Goal: Information Seeking & Learning: Learn about a topic

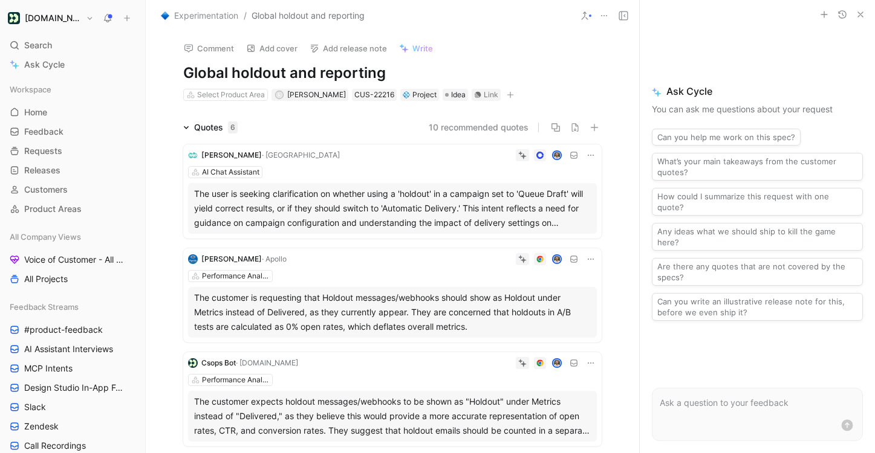
click at [371, 73] on h1 "Global holdout and reporting" at bounding box center [392, 72] width 418 height 19
click at [230, 16] on span "Experimentation" at bounding box center [206, 15] width 64 height 15
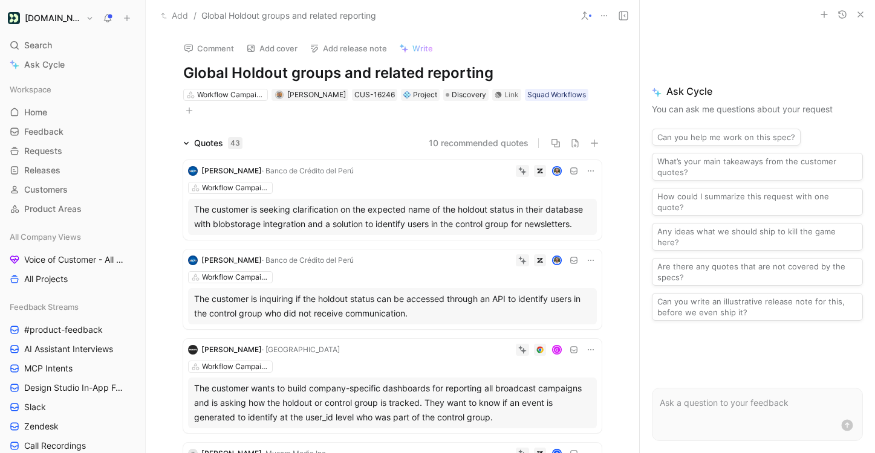
click at [860, 18] on icon "button" at bounding box center [860, 15] width 10 height 10
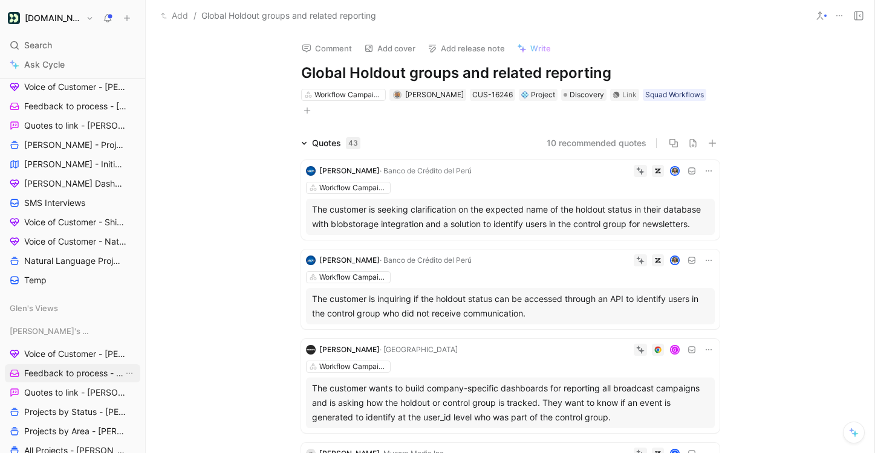
scroll to position [412, 0]
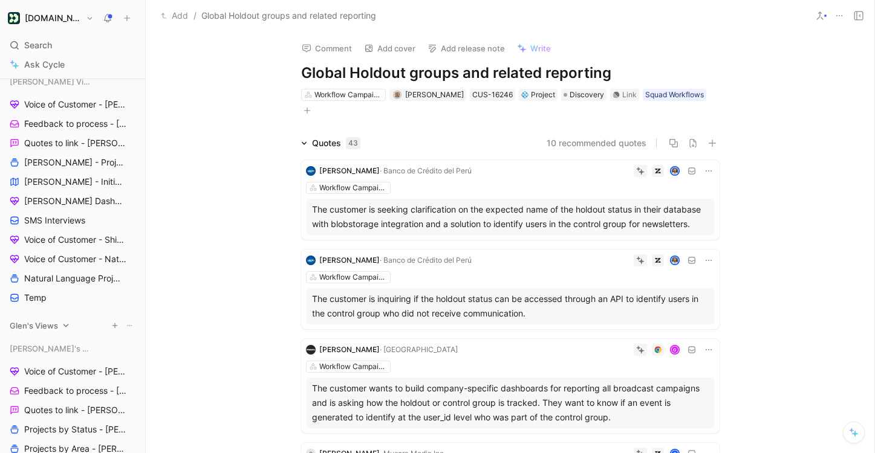
click at [40, 325] on span "Glen's Views" at bounding box center [34, 326] width 48 height 12
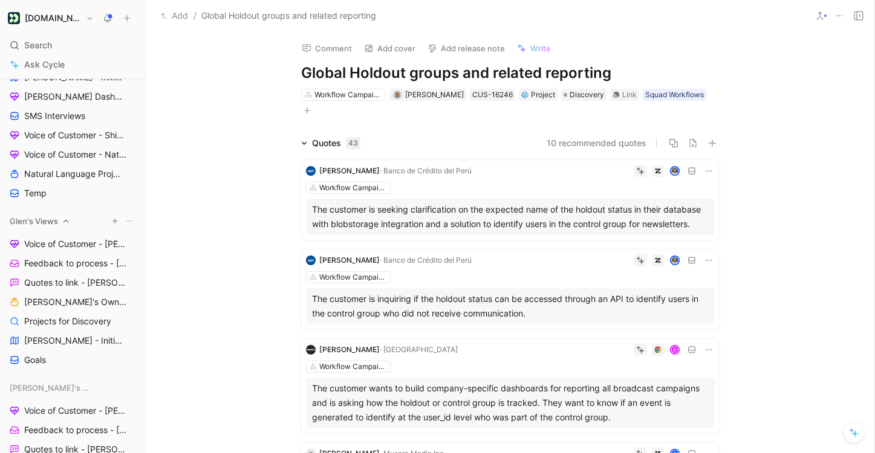
scroll to position [517, 0]
click at [44, 341] on span "[PERSON_NAME] - Initiatives" at bounding box center [73, 340] width 99 height 12
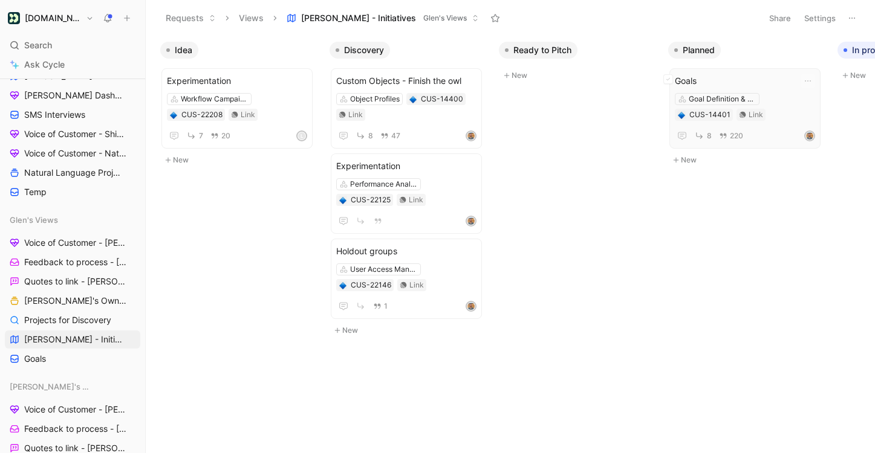
click at [748, 118] on div "Goal Definition & Attribution CUS-14401 Link" at bounding box center [745, 107] width 140 height 28
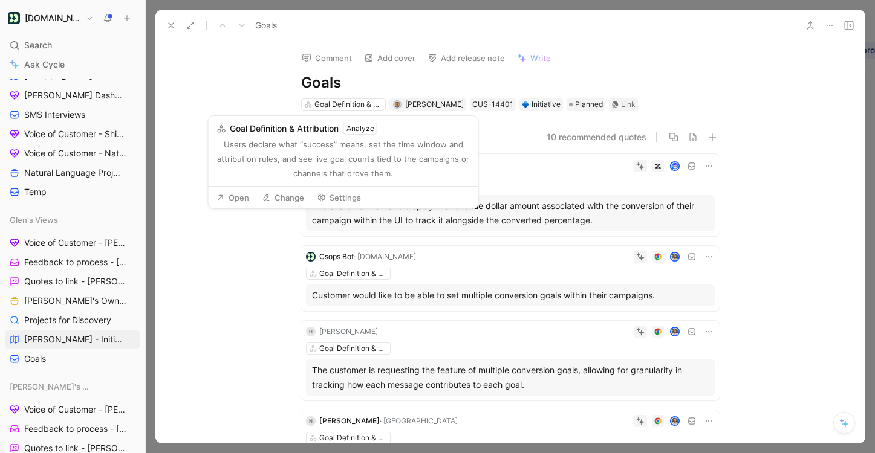
click at [241, 193] on button "Open" at bounding box center [233, 197] width 44 height 17
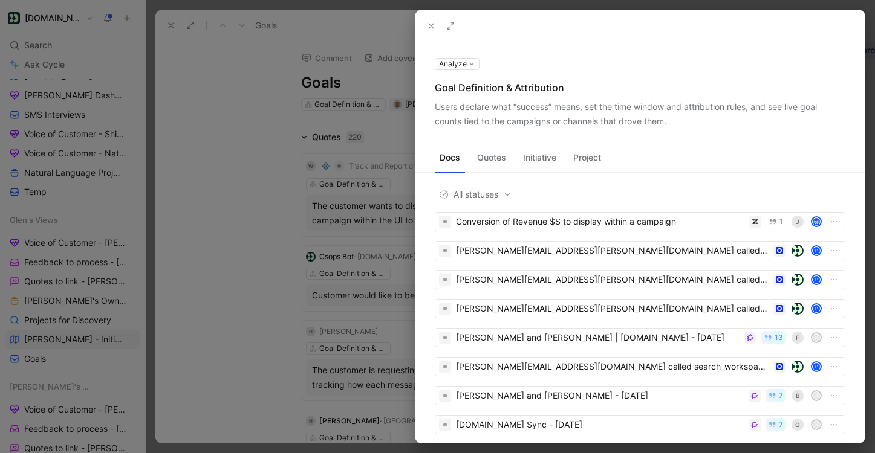
click at [436, 24] on button at bounding box center [431, 26] width 17 height 17
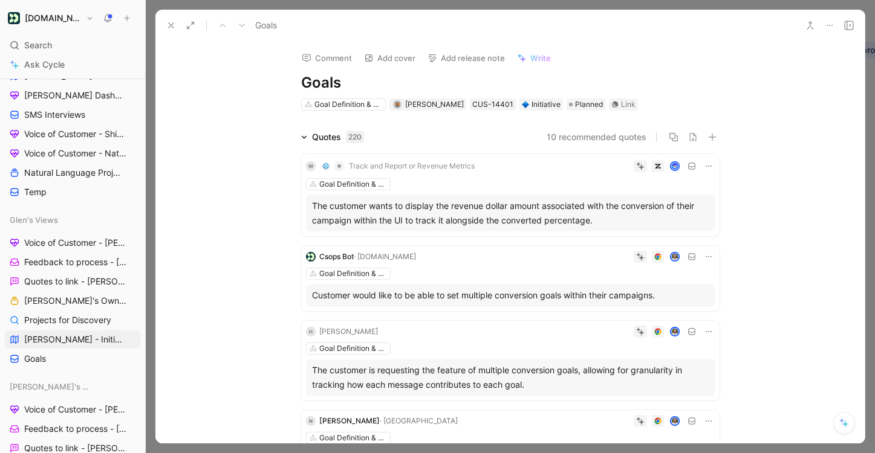
click at [172, 28] on icon at bounding box center [171, 26] width 10 height 10
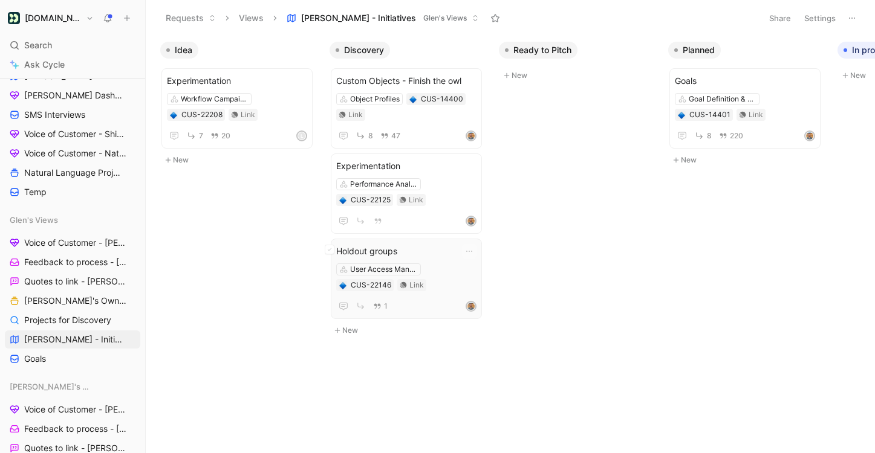
click at [392, 255] on span "Holdout groups" at bounding box center [406, 251] width 140 height 15
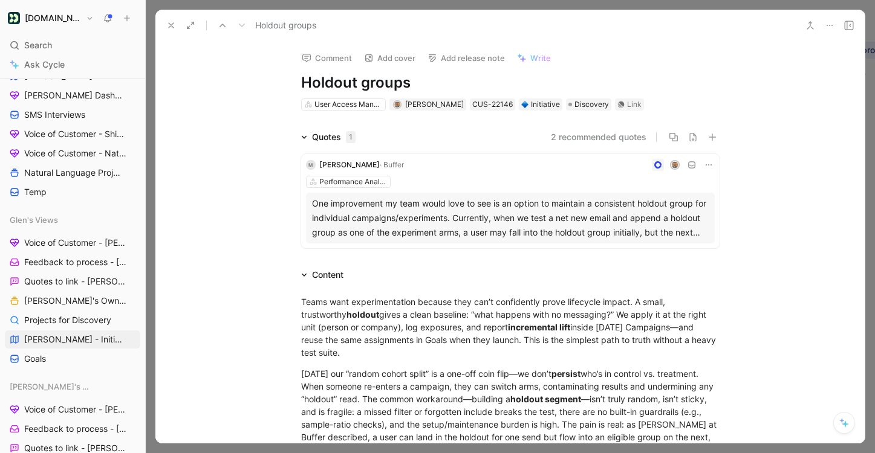
click at [169, 25] on icon at bounding box center [171, 26] width 10 height 10
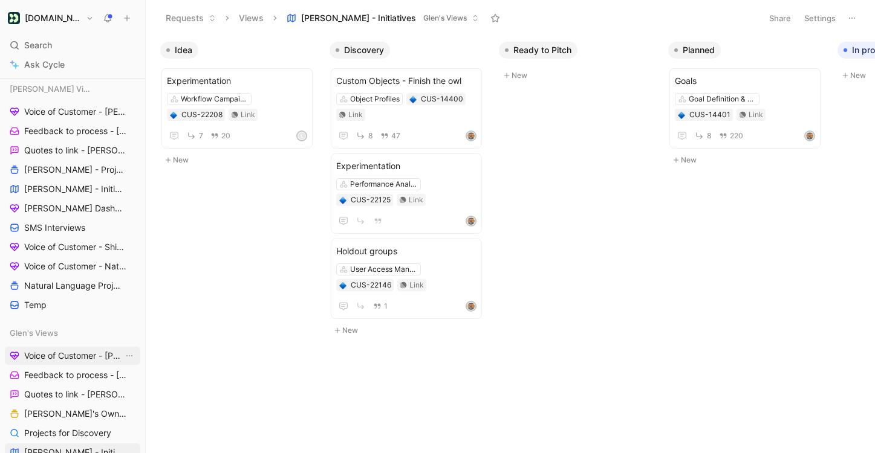
scroll to position [389, 0]
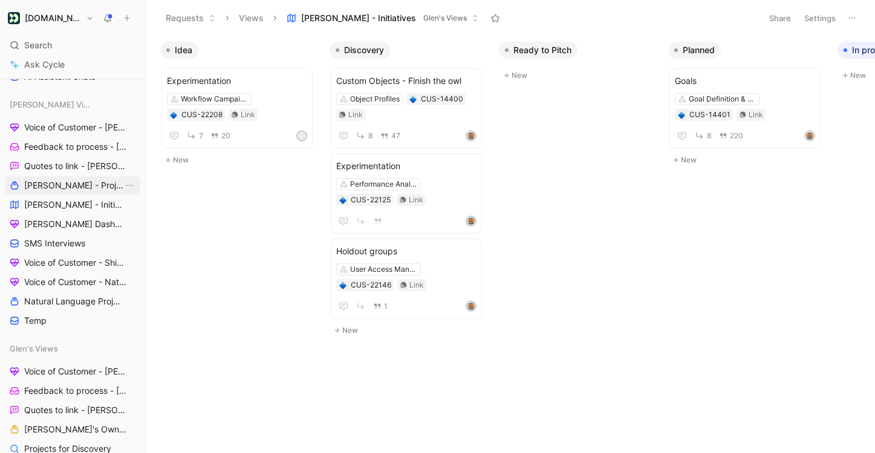
click at [84, 192] on link "[PERSON_NAME] - Projects" at bounding box center [72, 186] width 135 height 18
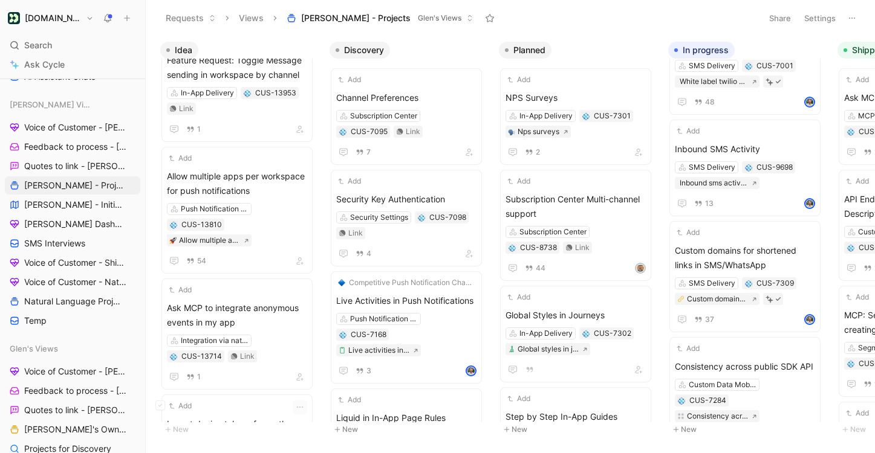
scroll to position [3582, 0]
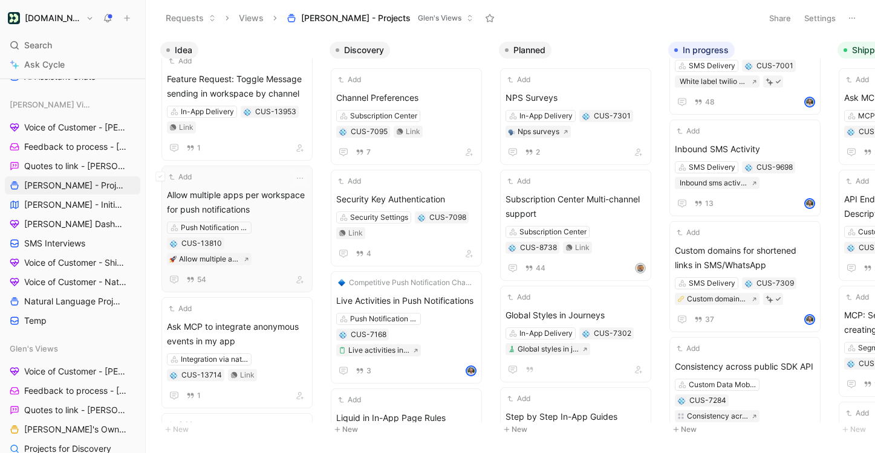
click at [268, 203] on span "Allow multiple apps per workspace for push notifications" at bounding box center [237, 202] width 140 height 29
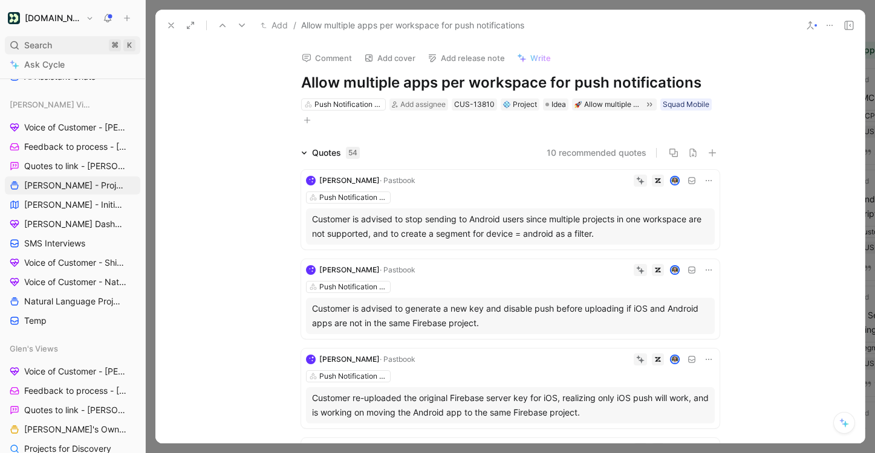
click at [83, 44] on div "Search ⌘ K" at bounding box center [72, 45] width 135 height 18
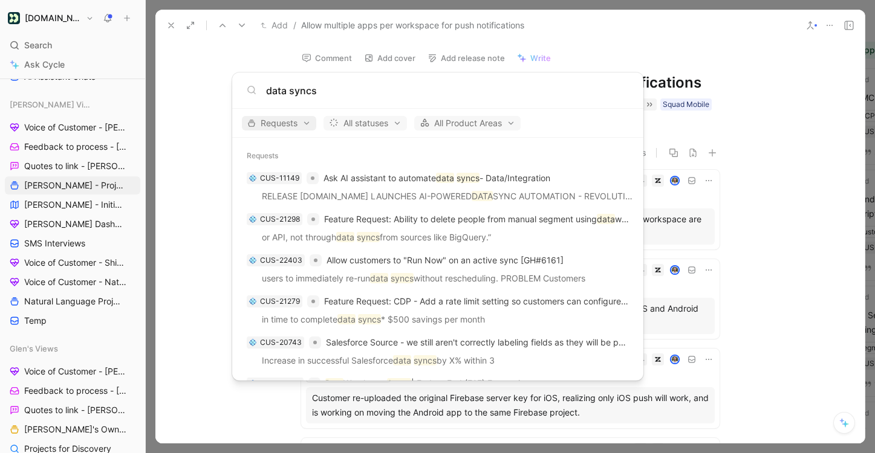
type input "data syncs"
click at [306, 125] on span "Requests" at bounding box center [278, 123] width 63 height 15
click at [394, 141] on div at bounding box center [437, 226] width 875 height 453
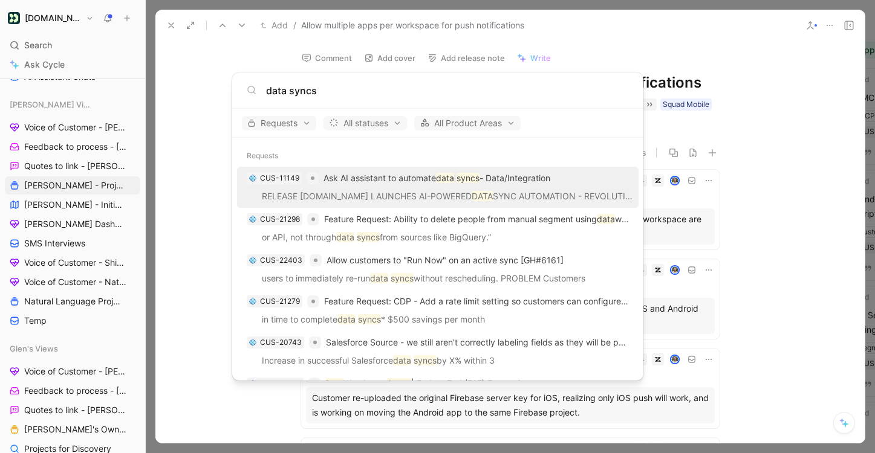
click at [383, 189] on p "RELEASE CUSTOMER.IO LAUNCHES AI-POWERED DATA SYNC AUTOMATION - REVOLUTIONIZING …" at bounding box center [438, 198] width 394 height 18
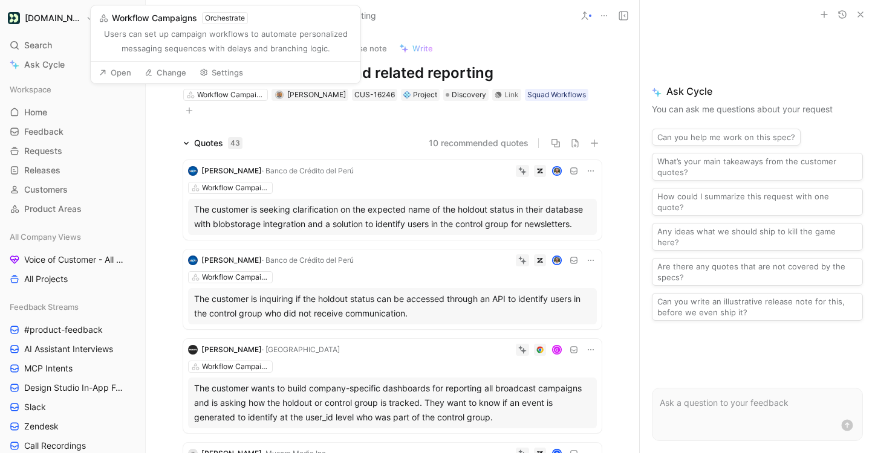
click at [124, 71] on button "Open" at bounding box center [115, 72] width 44 height 17
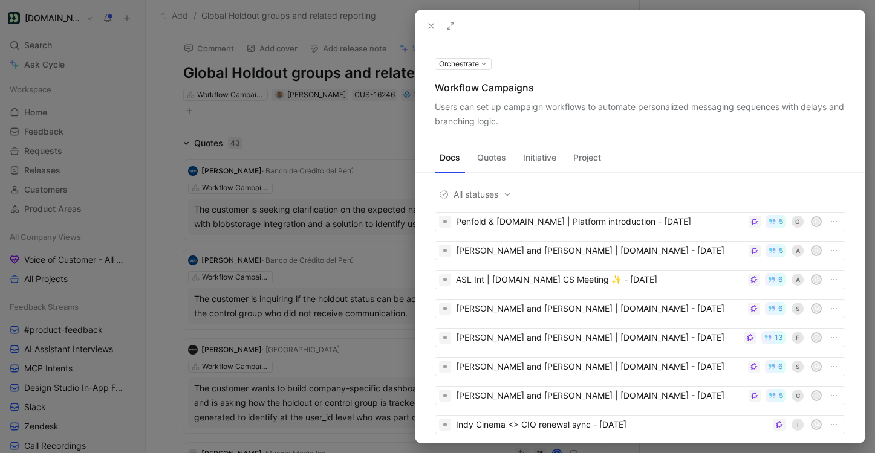
click at [485, 64] on button "Orchestrate" at bounding box center [463, 64] width 57 height 12
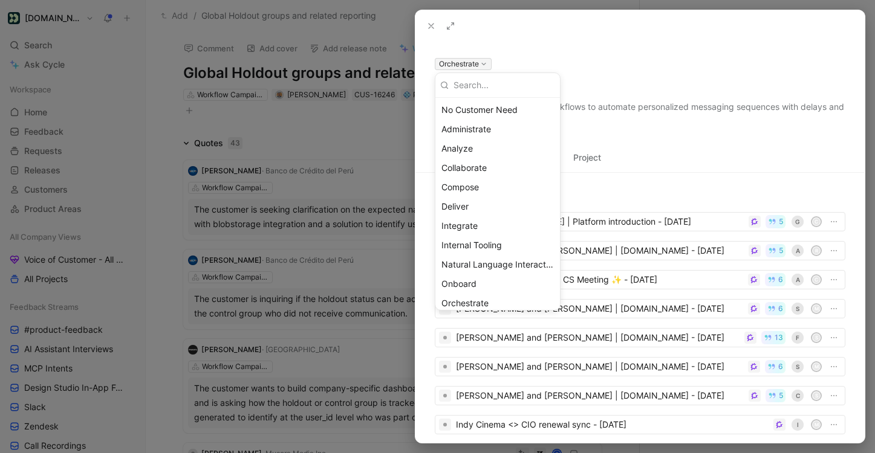
click at [651, 100] on div at bounding box center [437, 226] width 875 height 453
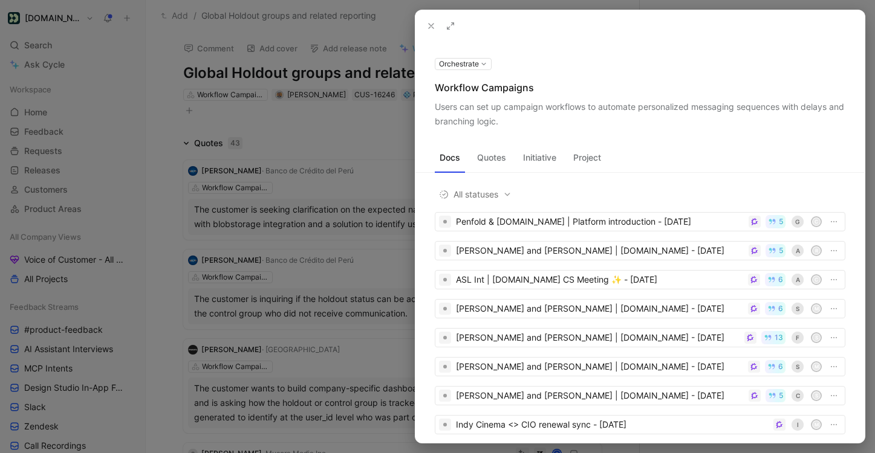
click at [435, 20] on button at bounding box center [431, 26] width 17 height 17
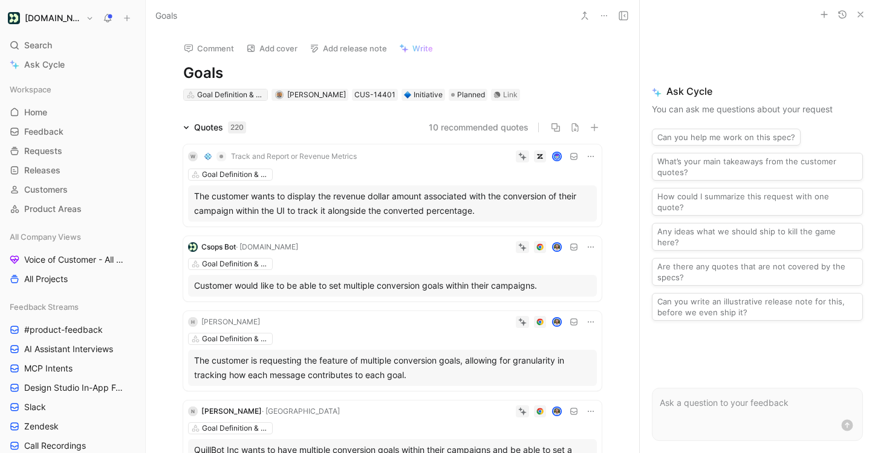
click at [248, 94] on div "Goal Definition & Attribution" at bounding box center [231, 95] width 68 height 12
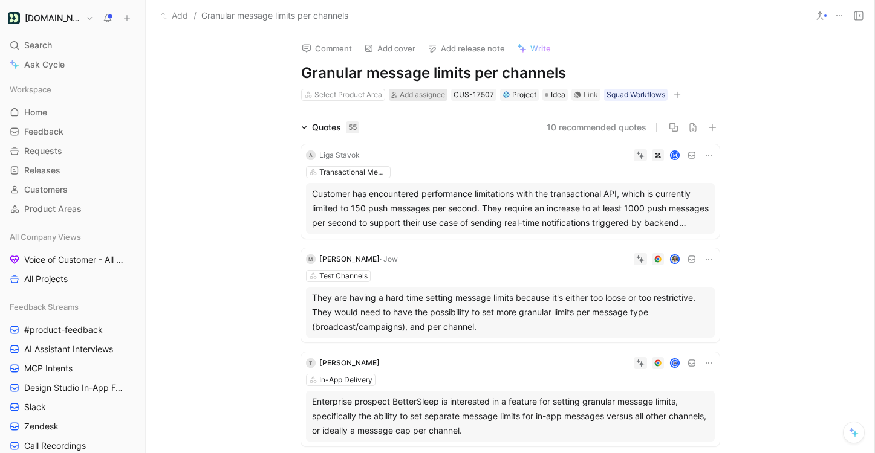
scroll to position [6, 0]
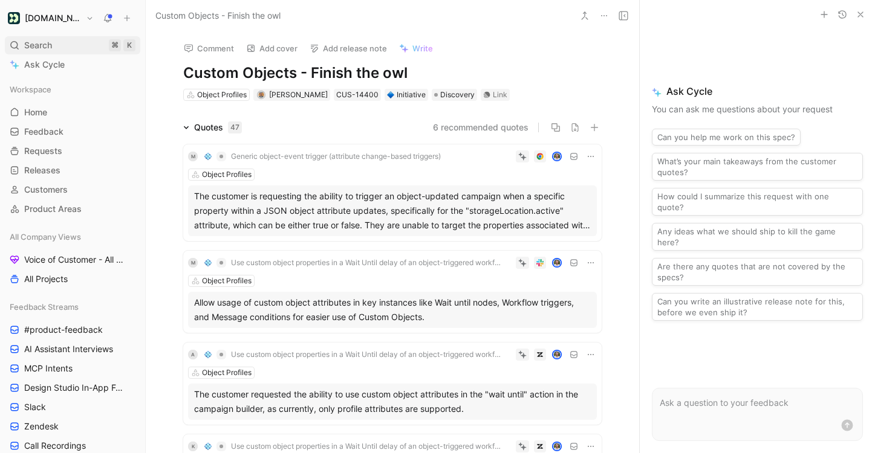
click at [46, 43] on span "Search" at bounding box center [38, 45] width 28 height 15
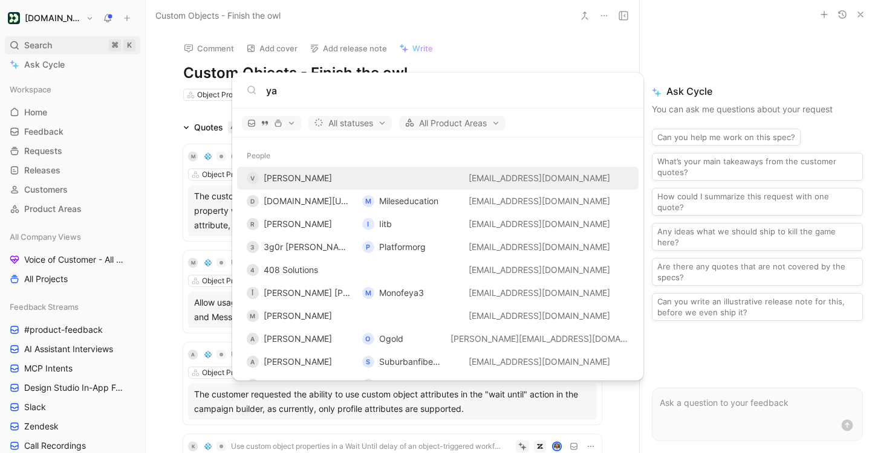
type input "y"
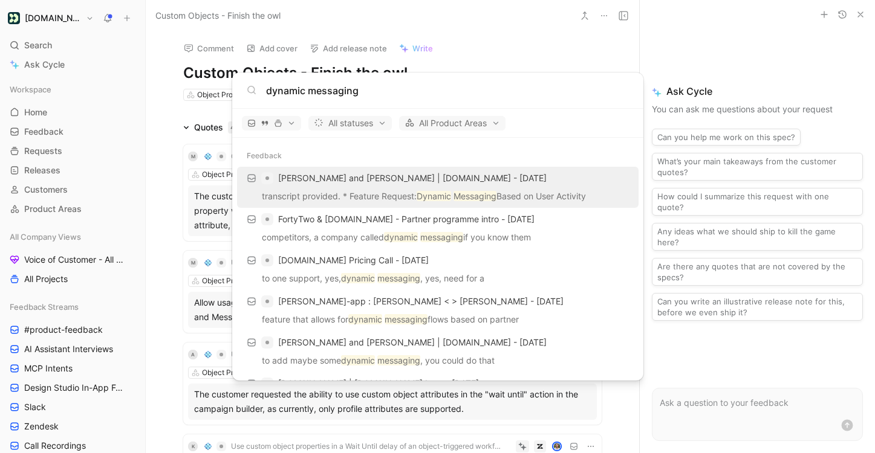
type input "dynamic messaging"
click at [339, 190] on p "transcript provided. * Feature Request: Dynamic Messaging Based on User Activity" at bounding box center [438, 198] width 394 height 18
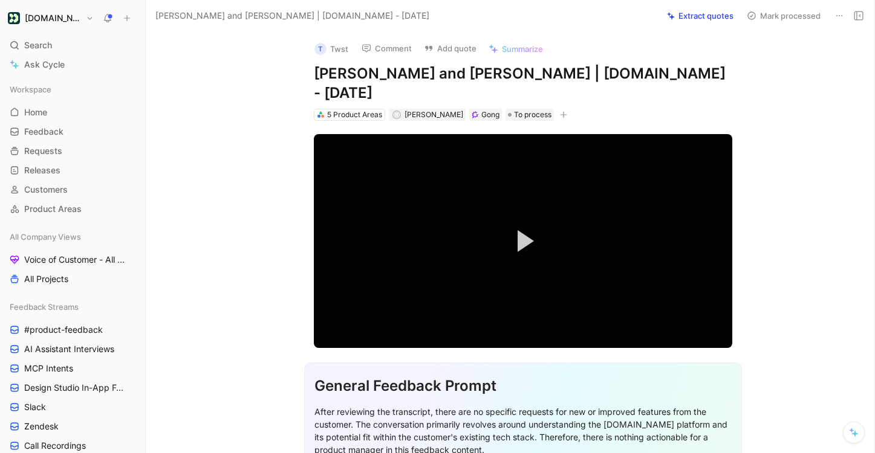
click at [0, 0] on div "⌘" at bounding box center [0, 0] width 0 height 0
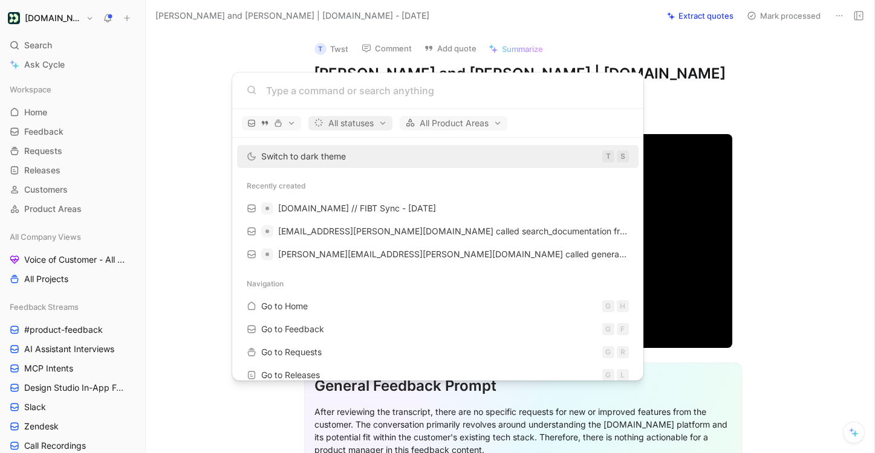
click at [339, 129] on span "All statuses" at bounding box center [350, 123] width 73 height 15
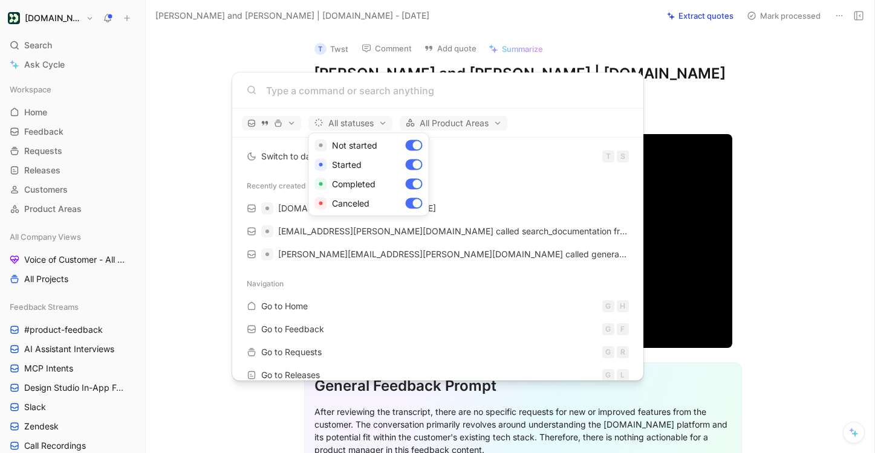
click at [352, 125] on div at bounding box center [437, 226] width 875 height 453
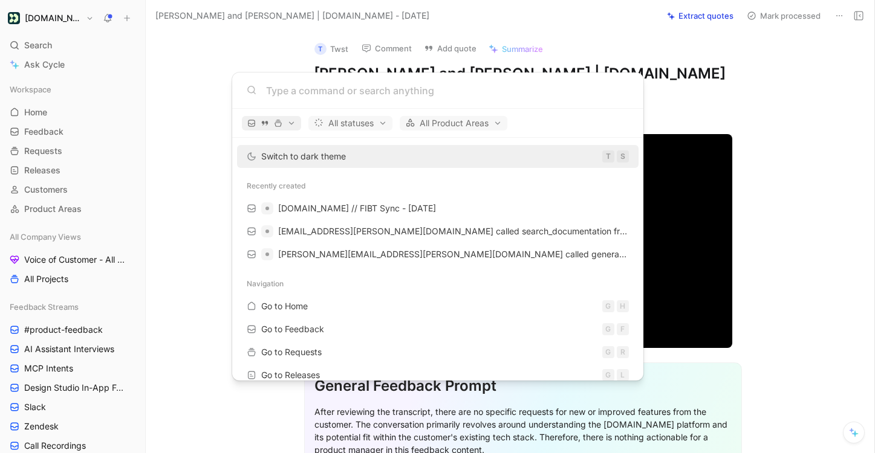
click at [289, 121] on span "button" at bounding box center [271, 123] width 48 height 8
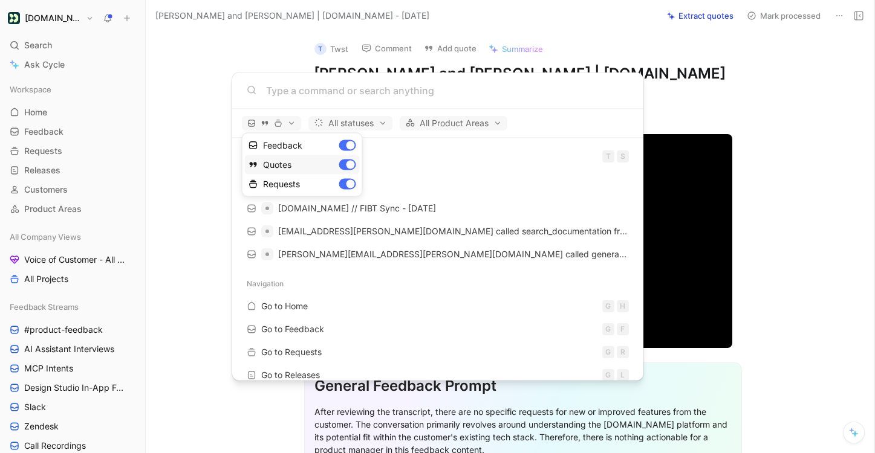
click at [349, 167] on div "Quotes" at bounding box center [302, 164] width 115 height 19
click at [352, 146] on div "Feedback" at bounding box center [302, 145] width 115 height 19
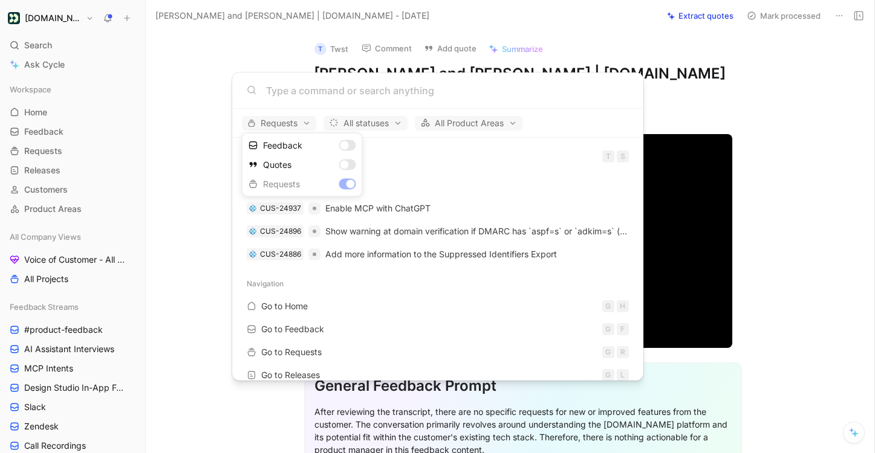
click at [346, 100] on div at bounding box center [437, 226] width 875 height 453
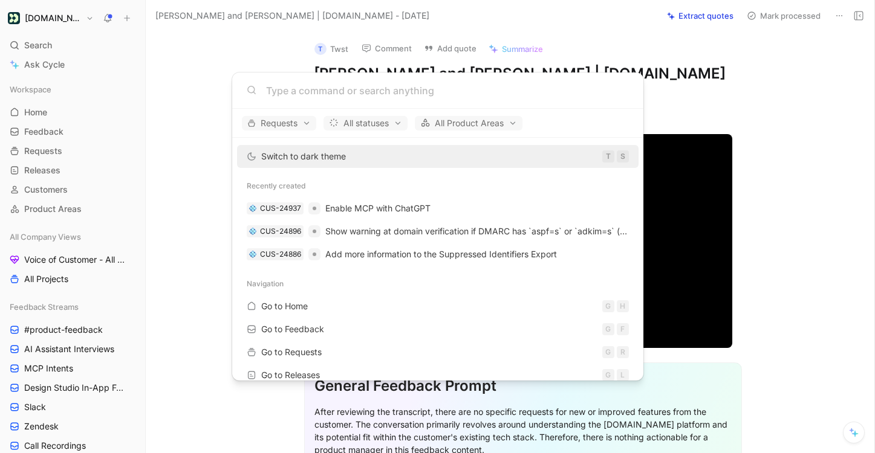
click at [346, 100] on div at bounding box center [437, 91] width 411 height 36
click at [343, 94] on input at bounding box center [447, 90] width 363 height 15
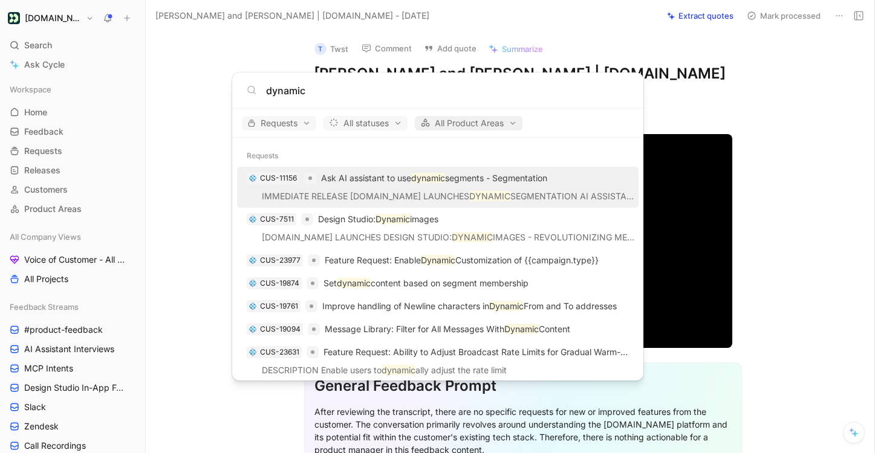
type input "dynamic"
click at [479, 117] on span "All Product Areas" at bounding box center [468, 123] width 97 height 15
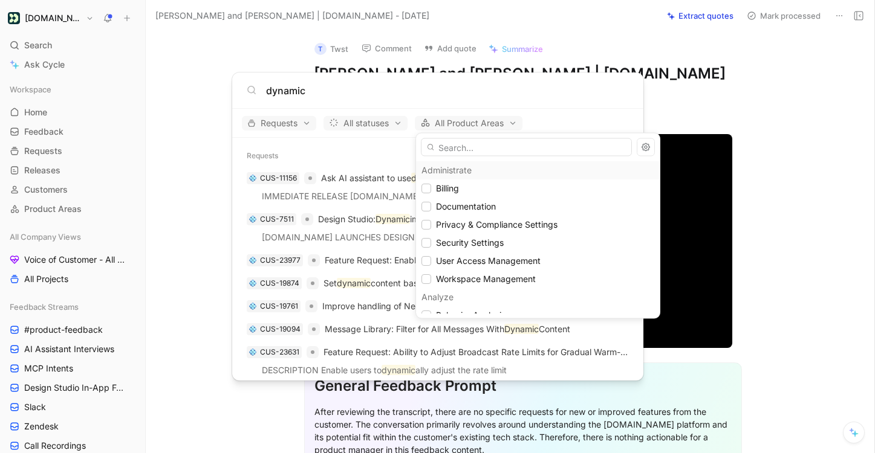
click at [482, 118] on div at bounding box center [437, 226] width 875 height 453
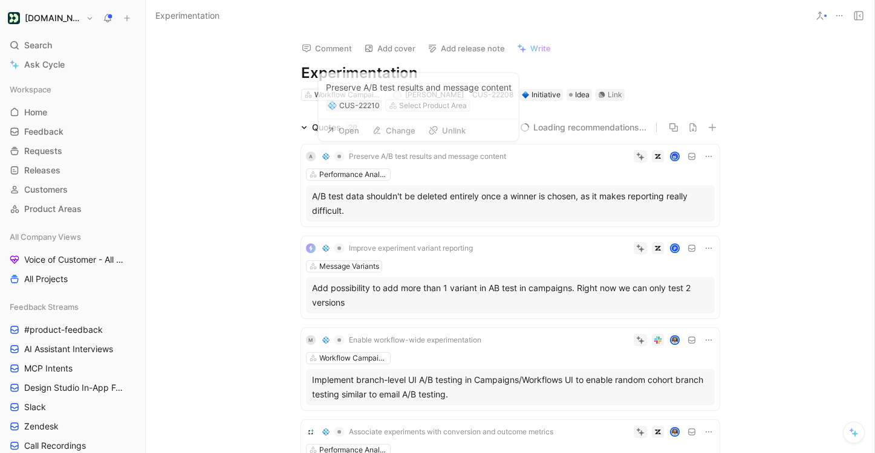
click at [305, 128] on icon at bounding box center [304, 128] width 6 height 6
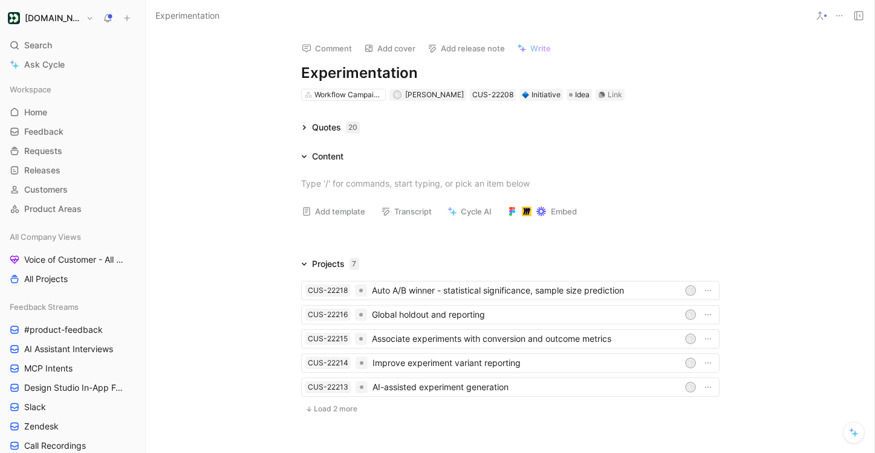
scroll to position [84, 0]
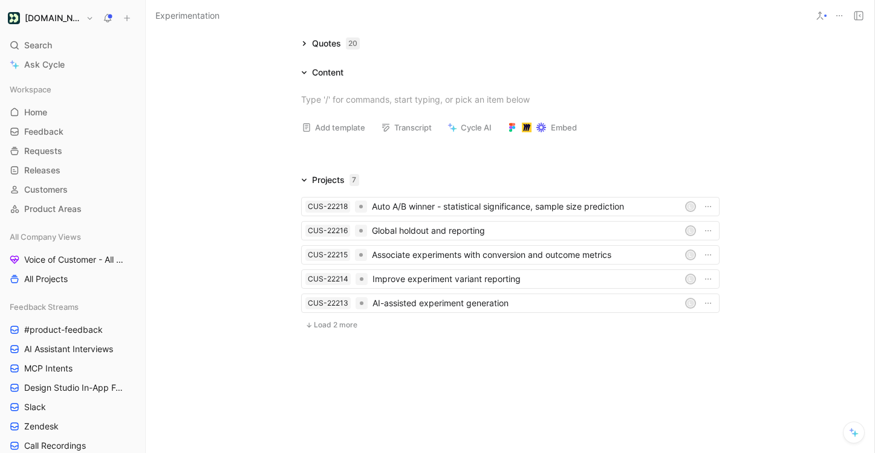
click at [340, 330] on button "Load 2 more" at bounding box center [331, 325] width 60 height 15
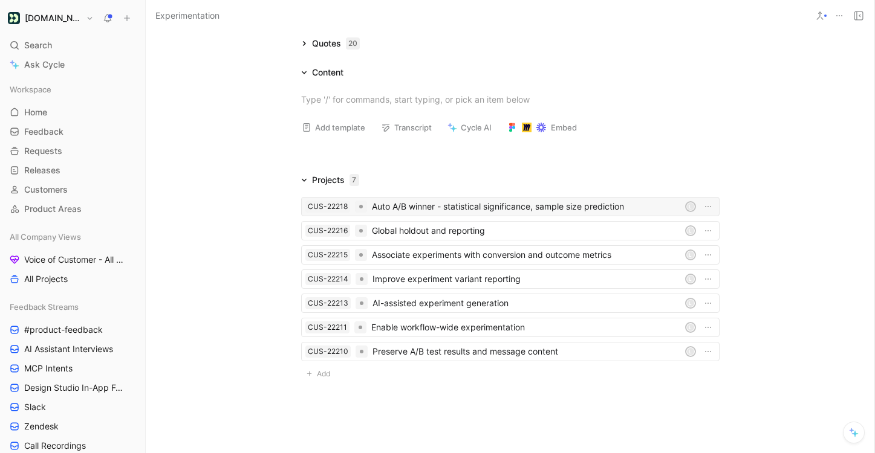
click at [455, 205] on div "Auto A/B winner - statistical significance, sample size prediction" at bounding box center [526, 206] width 308 height 15
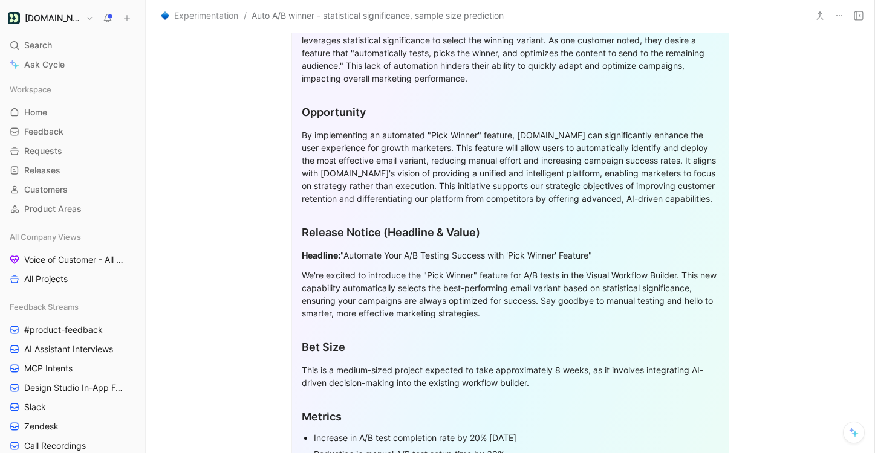
scroll to position [449, 0]
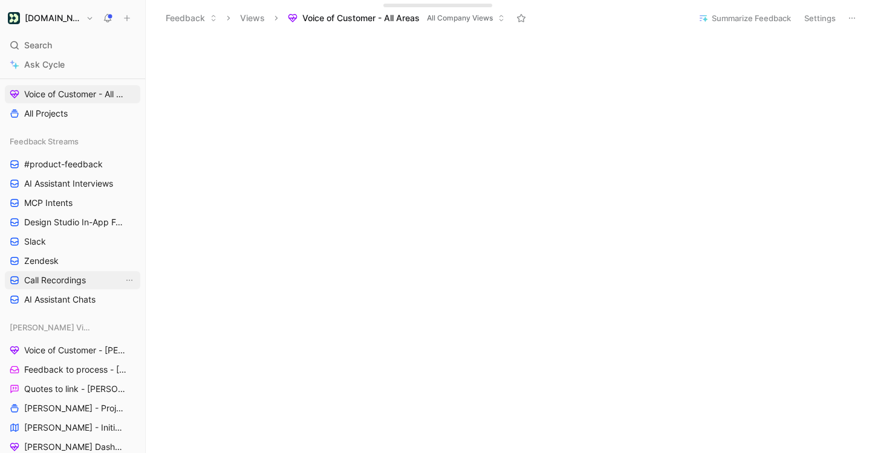
scroll to position [183, 0]
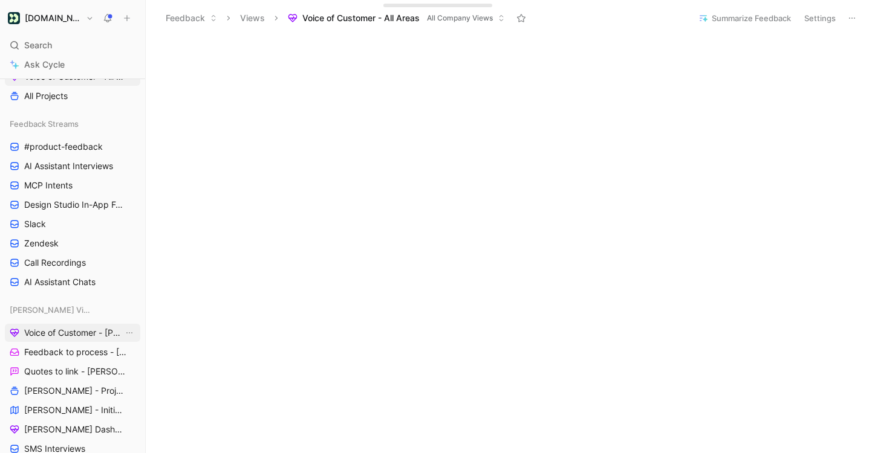
click at [70, 333] on span "Voice of Customer - [PERSON_NAME]" at bounding box center [73, 333] width 99 height 12
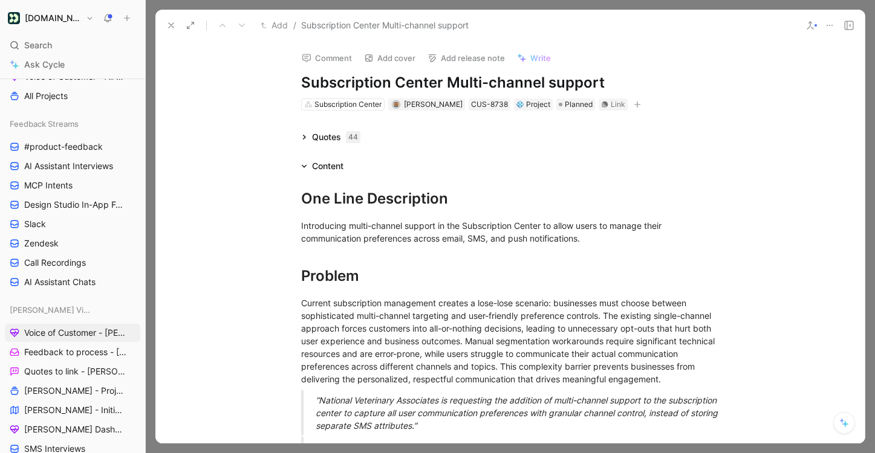
click at [166, 26] on button at bounding box center [171, 25] width 17 height 17
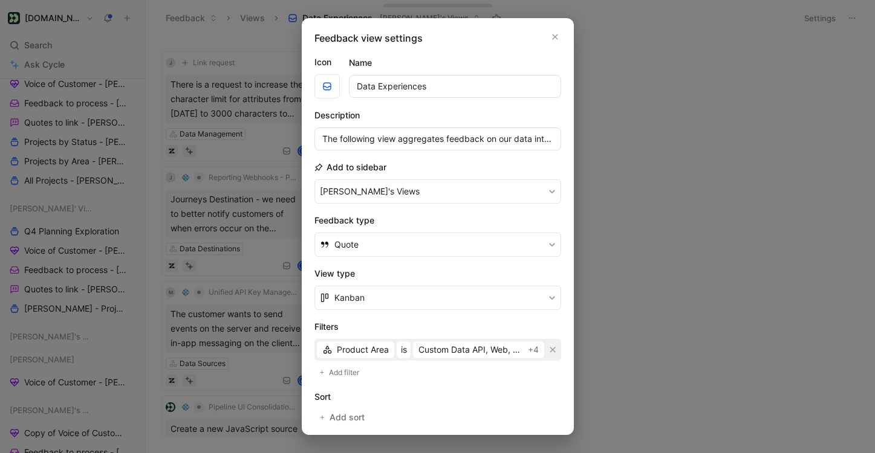
scroll to position [95, 0]
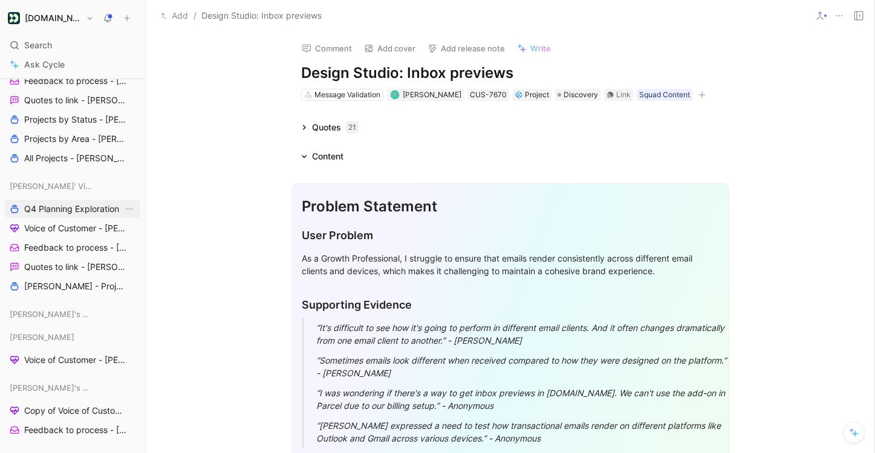
scroll to position [766, 0]
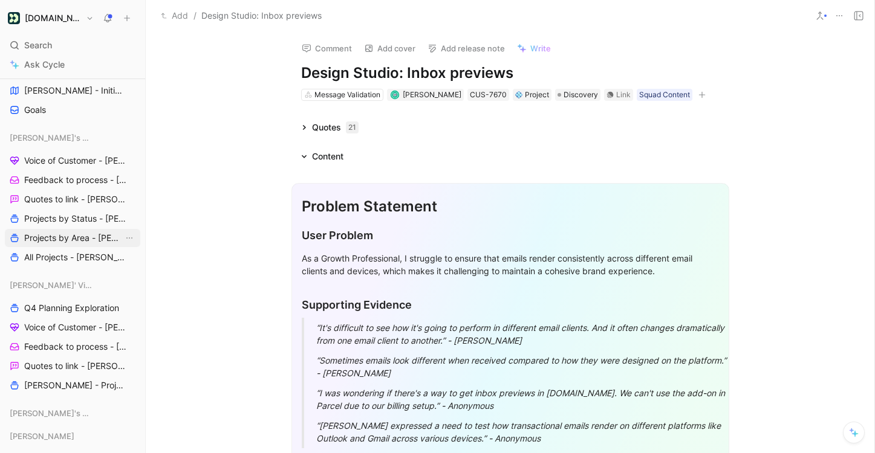
click at [73, 242] on span "Projects by Area - [PERSON_NAME]" at bounding box center [73, 238] width 99 height 12
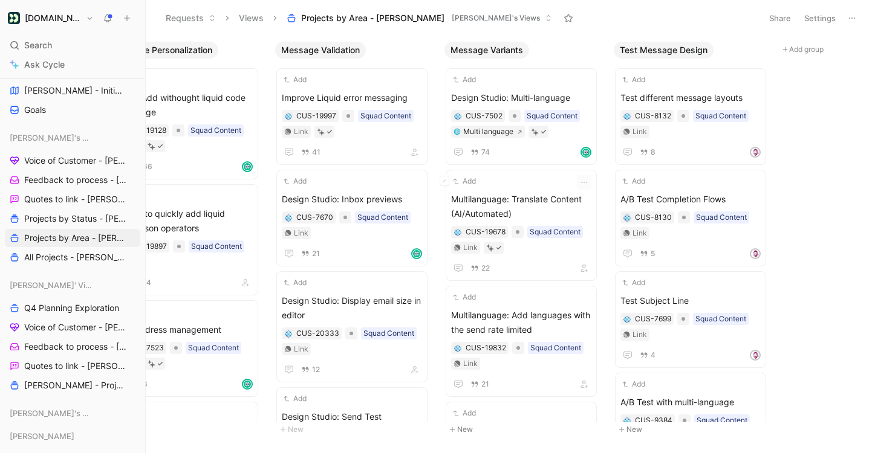
scroll to position [0, 977]
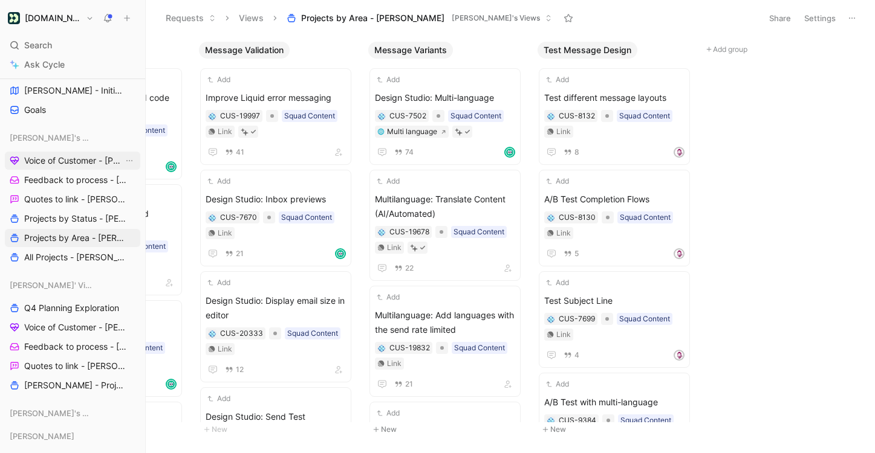
click at [82, 160] on span "Voice of Customer - [PERSON_NAME]" at bounding box center [73, 161] width 99 height 12
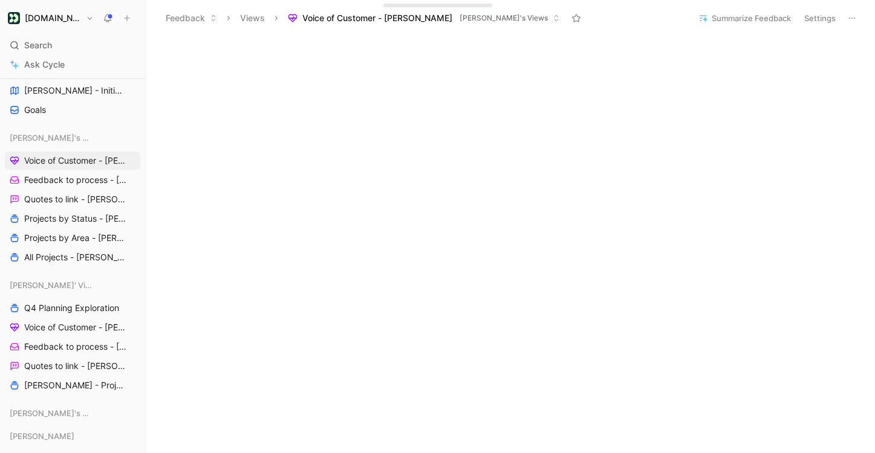
scroll to position [672, 0]
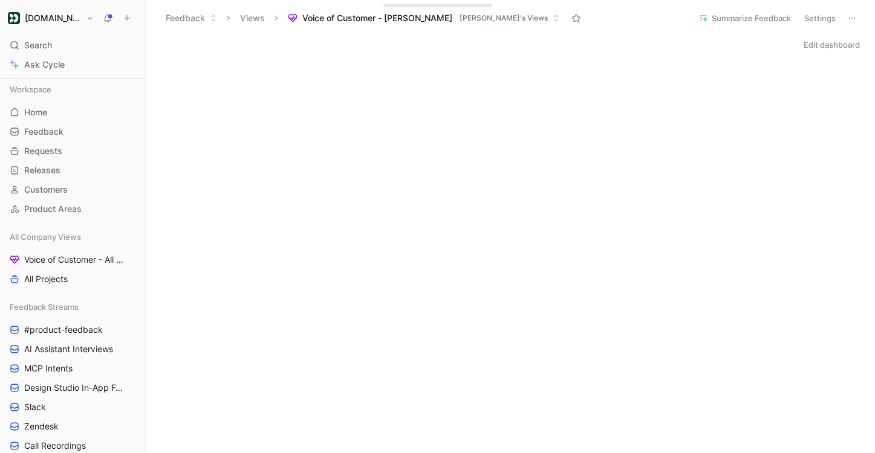
scroll to position [672, 0]
